Goal: Transaction & Acquisition: Subscribe to service/newsletter

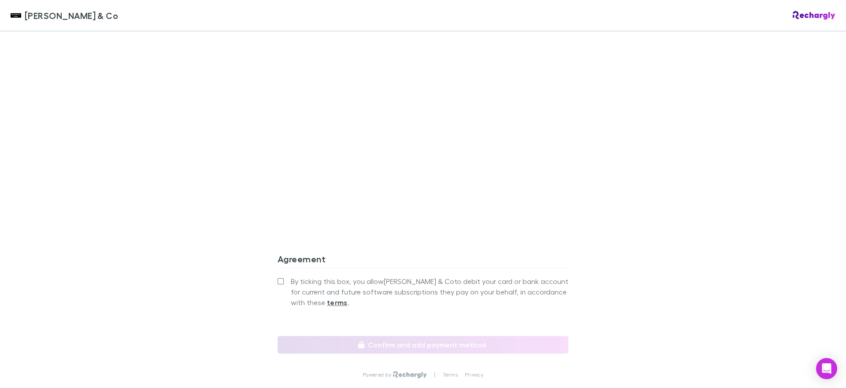
scroll to position [734, 0]
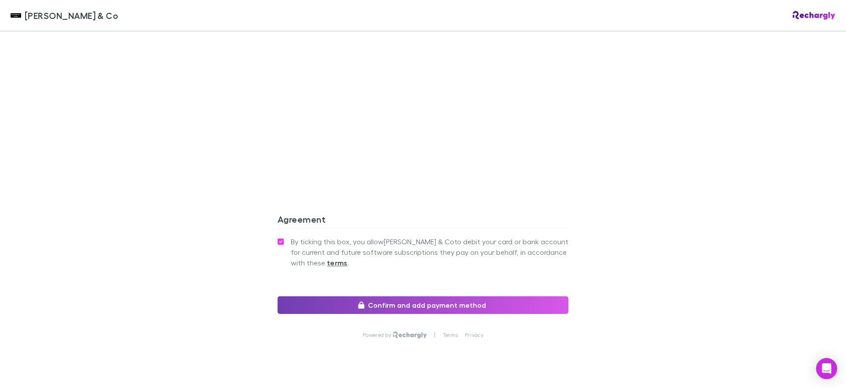
click at [389, 296] on button "Confirm and add payment method" at bounding box center [423, 305] width 291 height 18
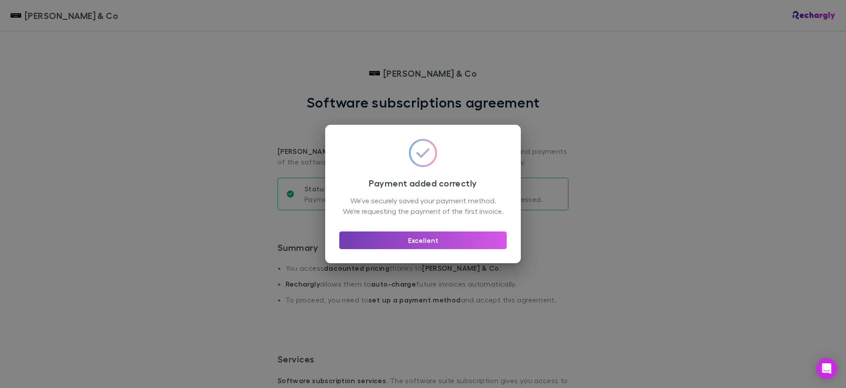
click at [455, 246] on button "Excellent" at bounding box center [423, 240] width 168 height 18
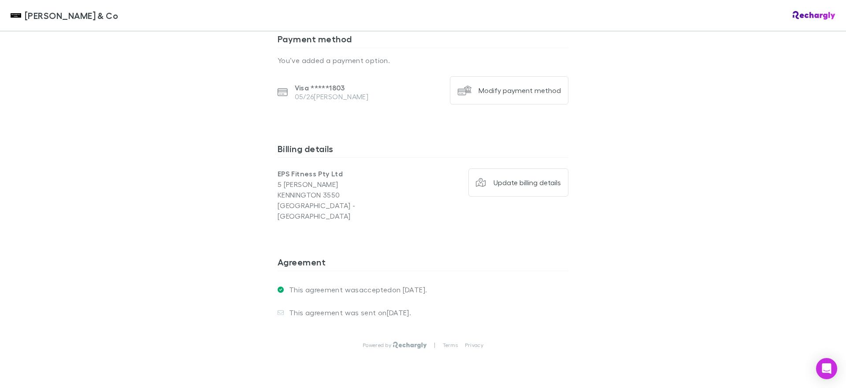
scroll to position [597, 0]
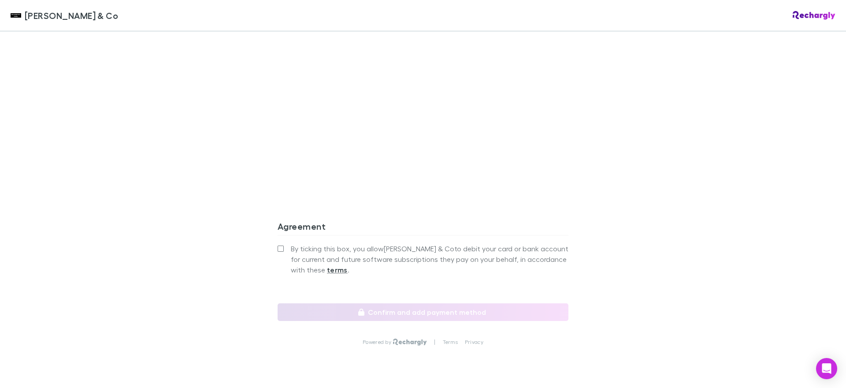
scroll to position [734, 0]
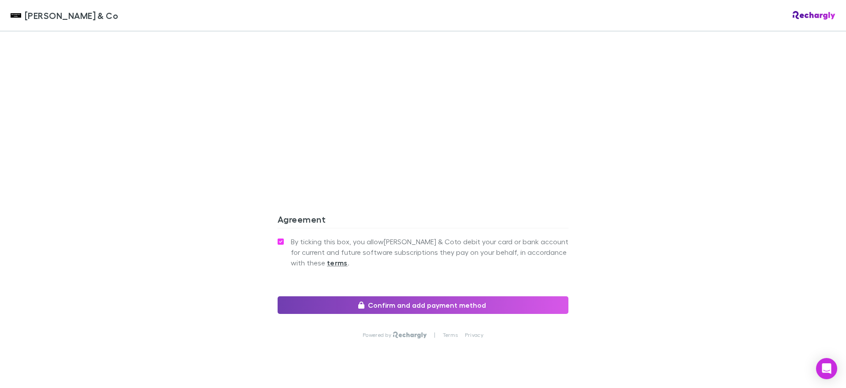
click at [373, 296] on button "Confirm and add payment method" at bounding box center [423, 305] width 291 height 18
